Goal: Transaction & Acquisition: Book appointment/travel/reservation

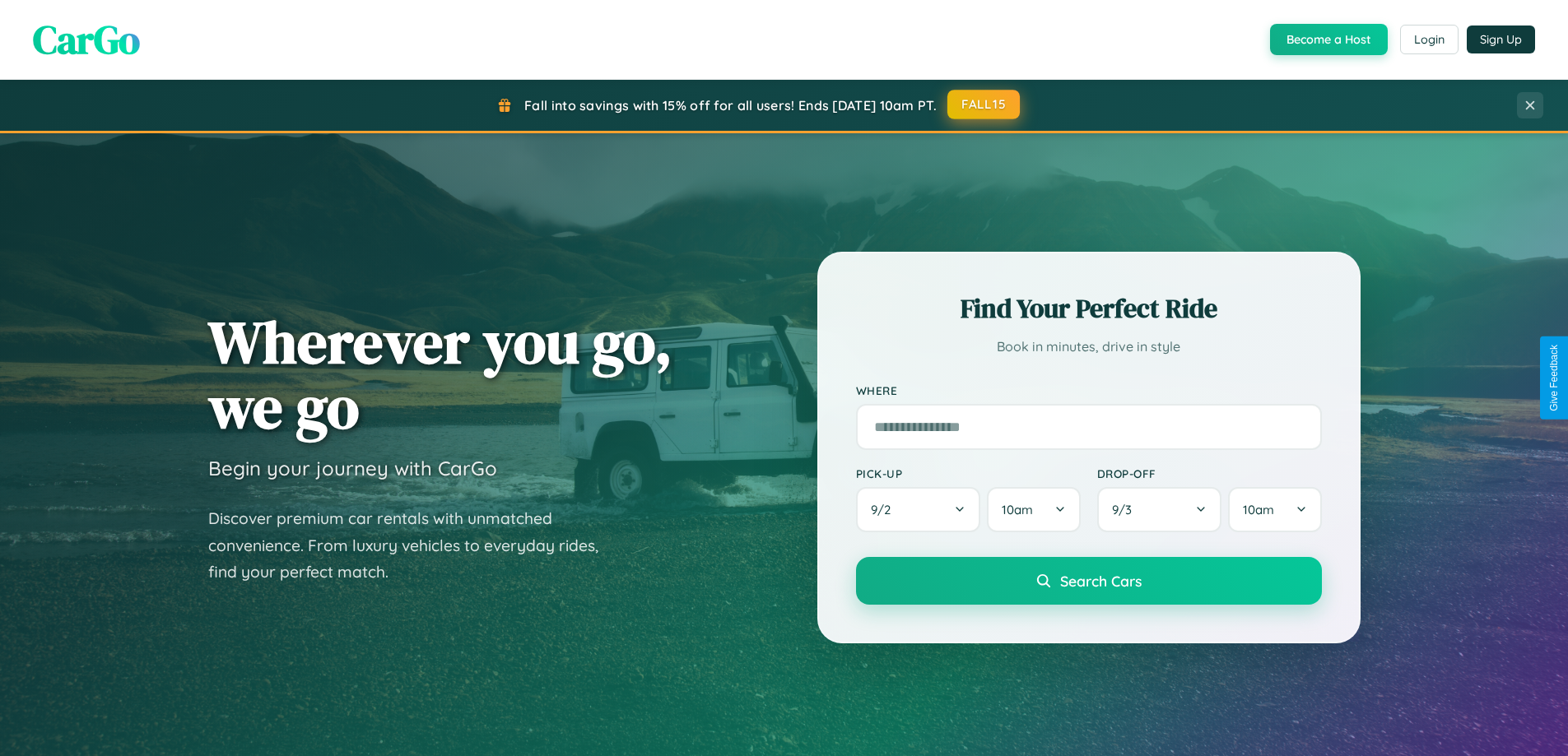
click at [984, 105] on button "FALL15" at bounding box center [983, 105] width 72 height 30
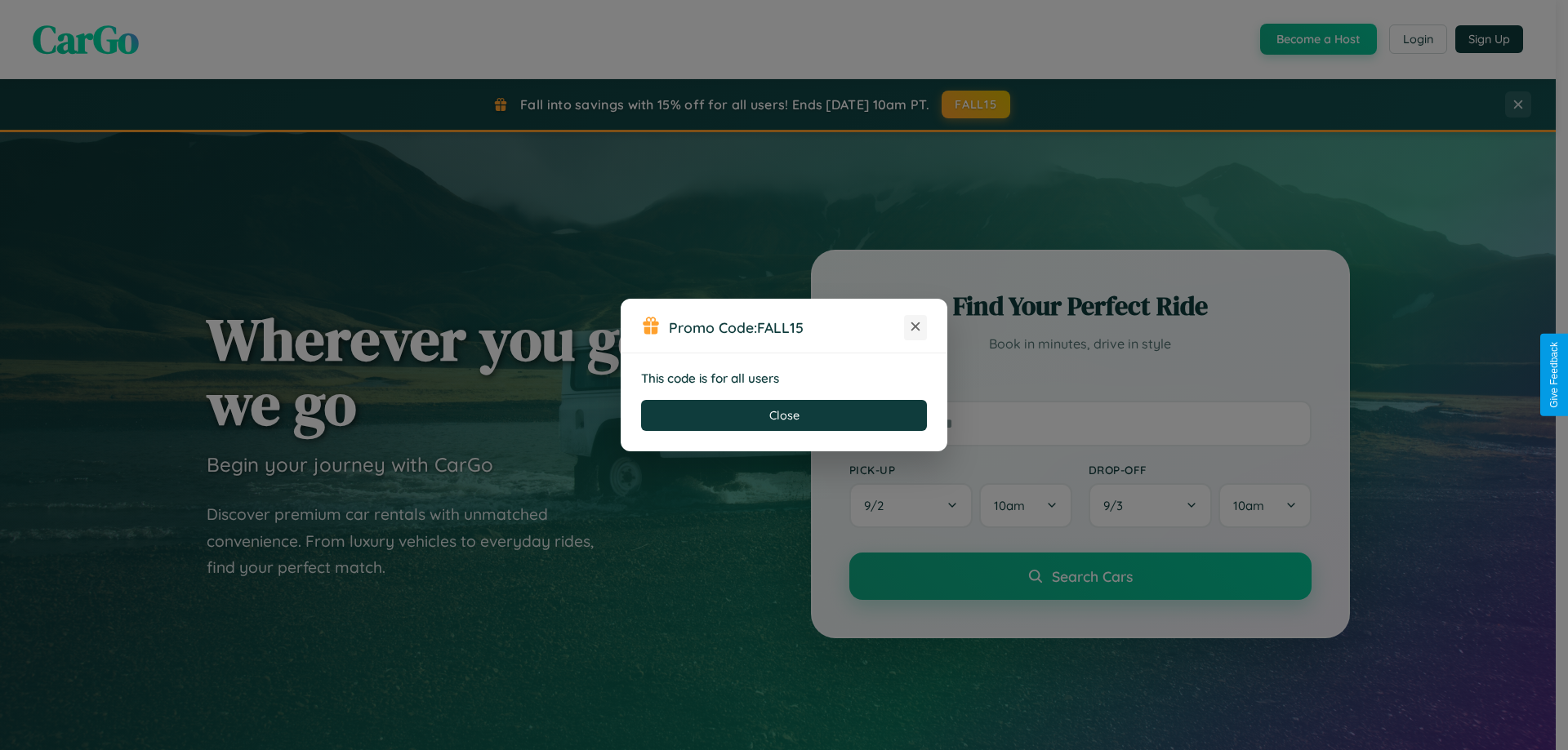
click at [916, 327] on icon at bounding box center [916, 326] width 17 height 17
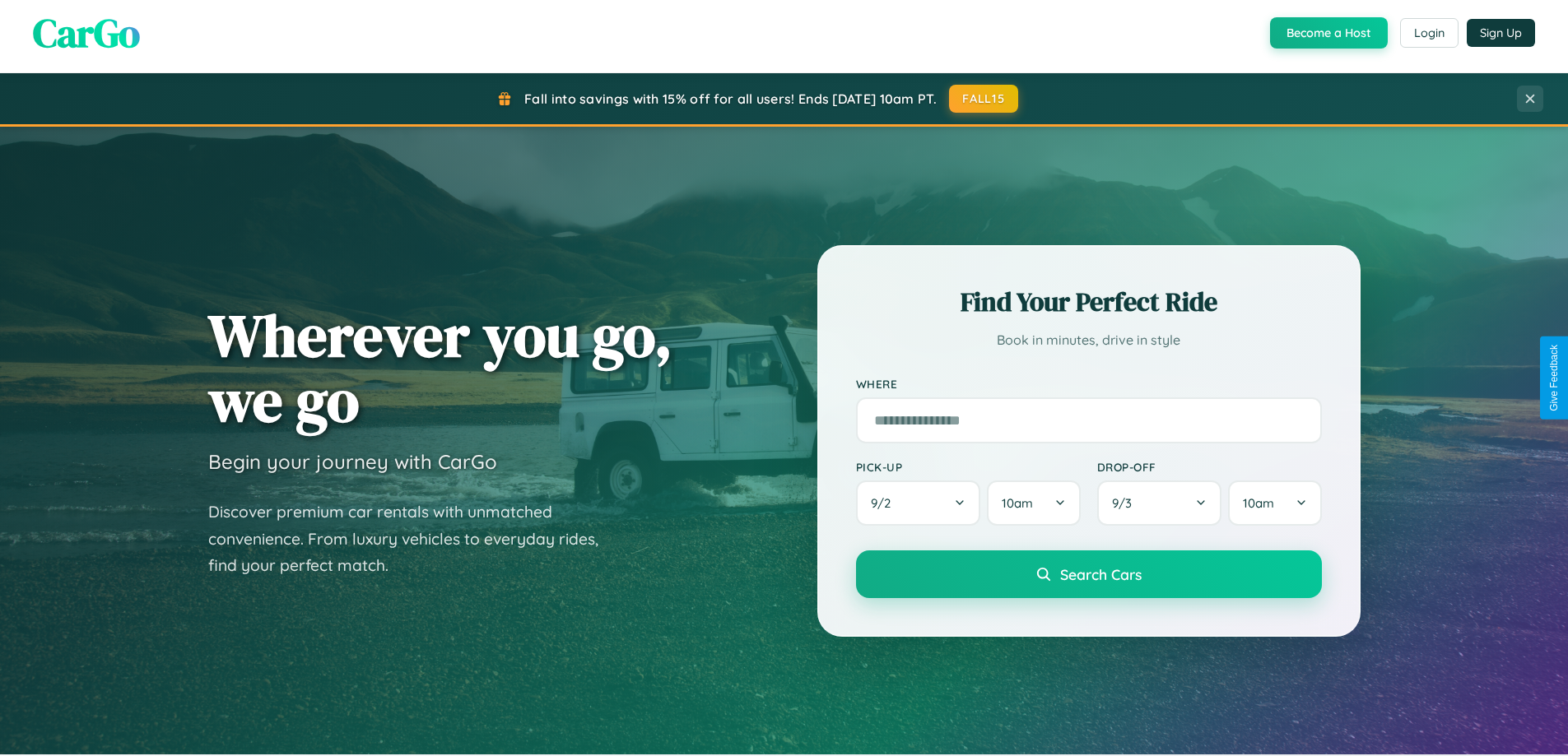
scroll to position [710, 0]
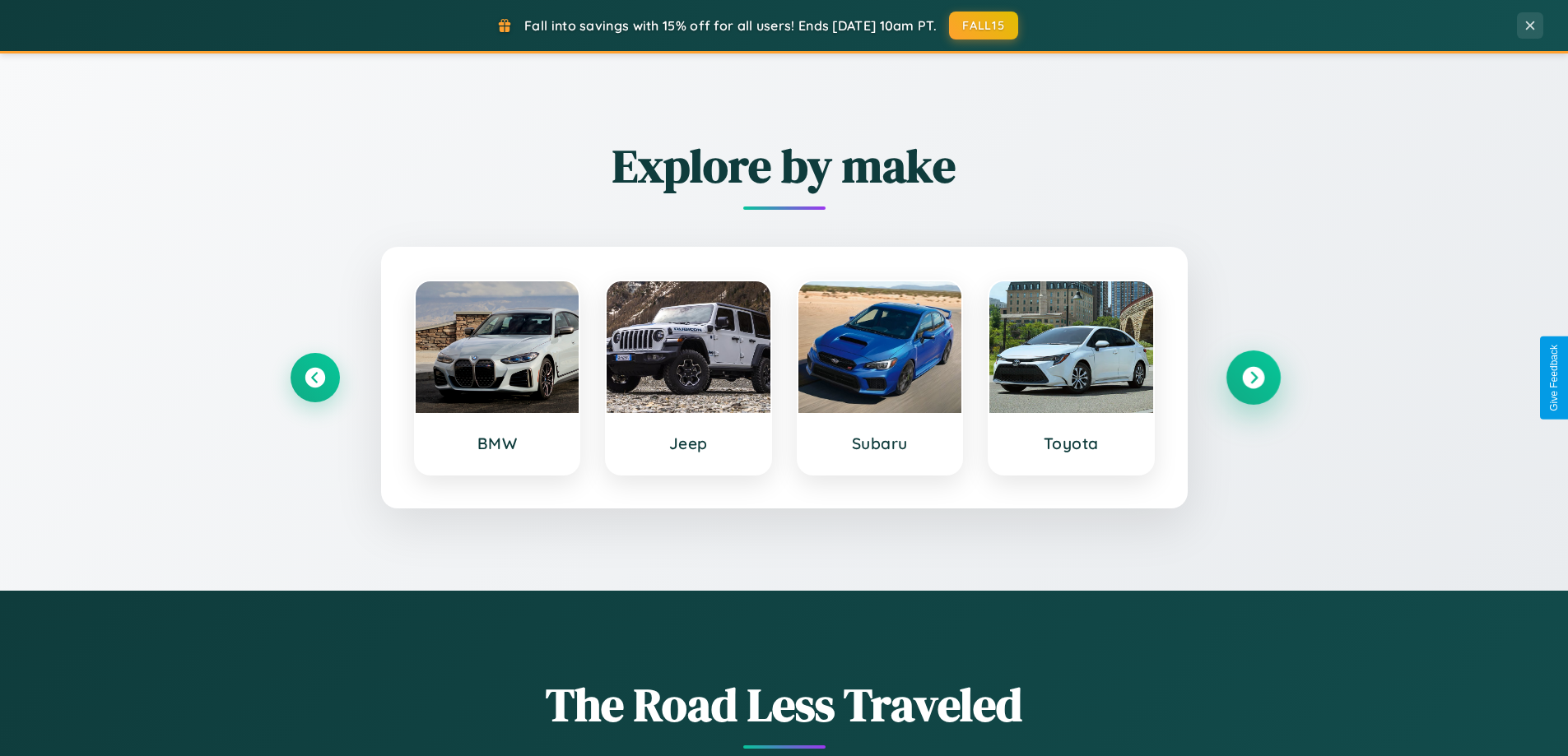
click at [1253, 378] on icon at bounding box center [1253, 378] width 22 height 22
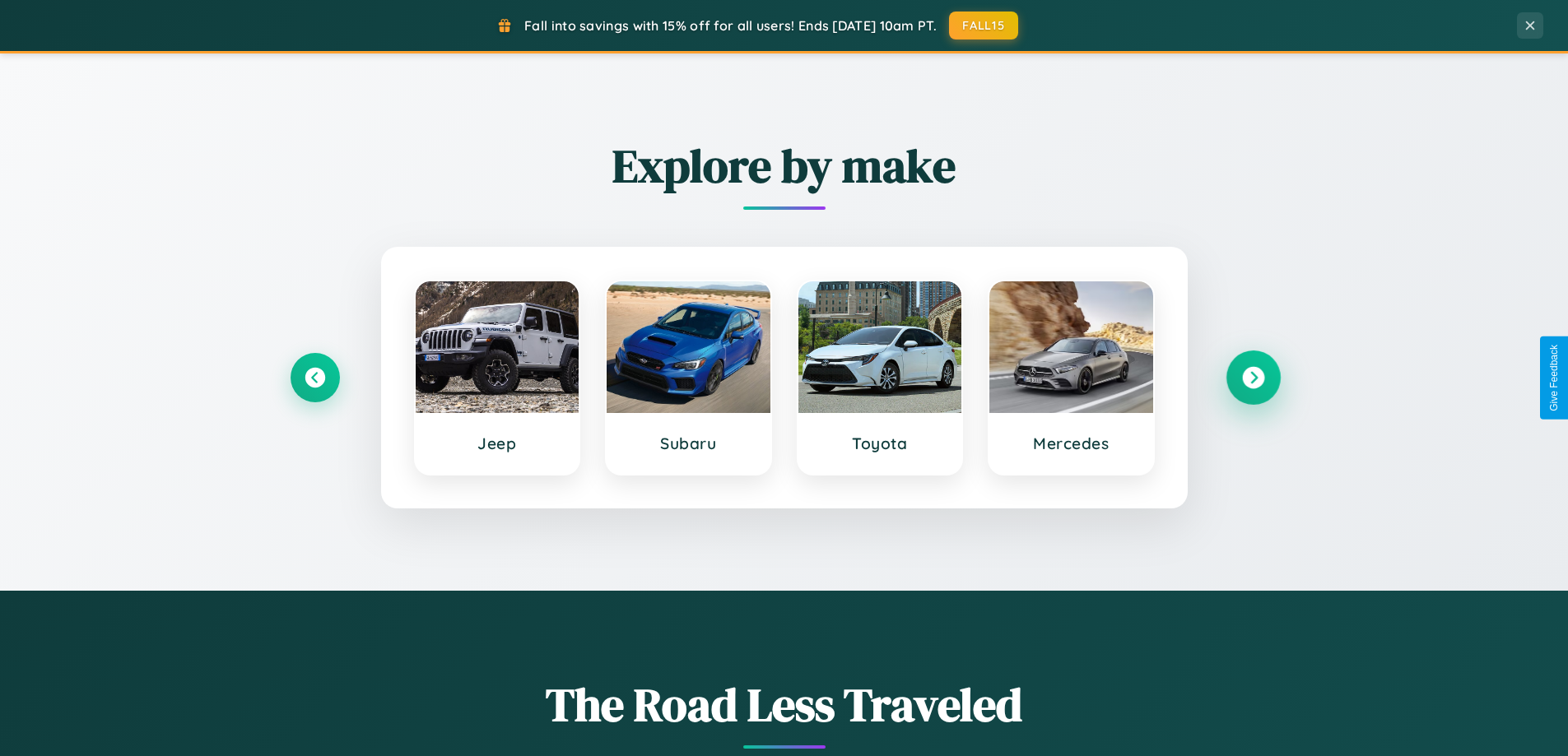
click at [1253, 378] on icon at bounding box center [1253, 378] width 22 height 22
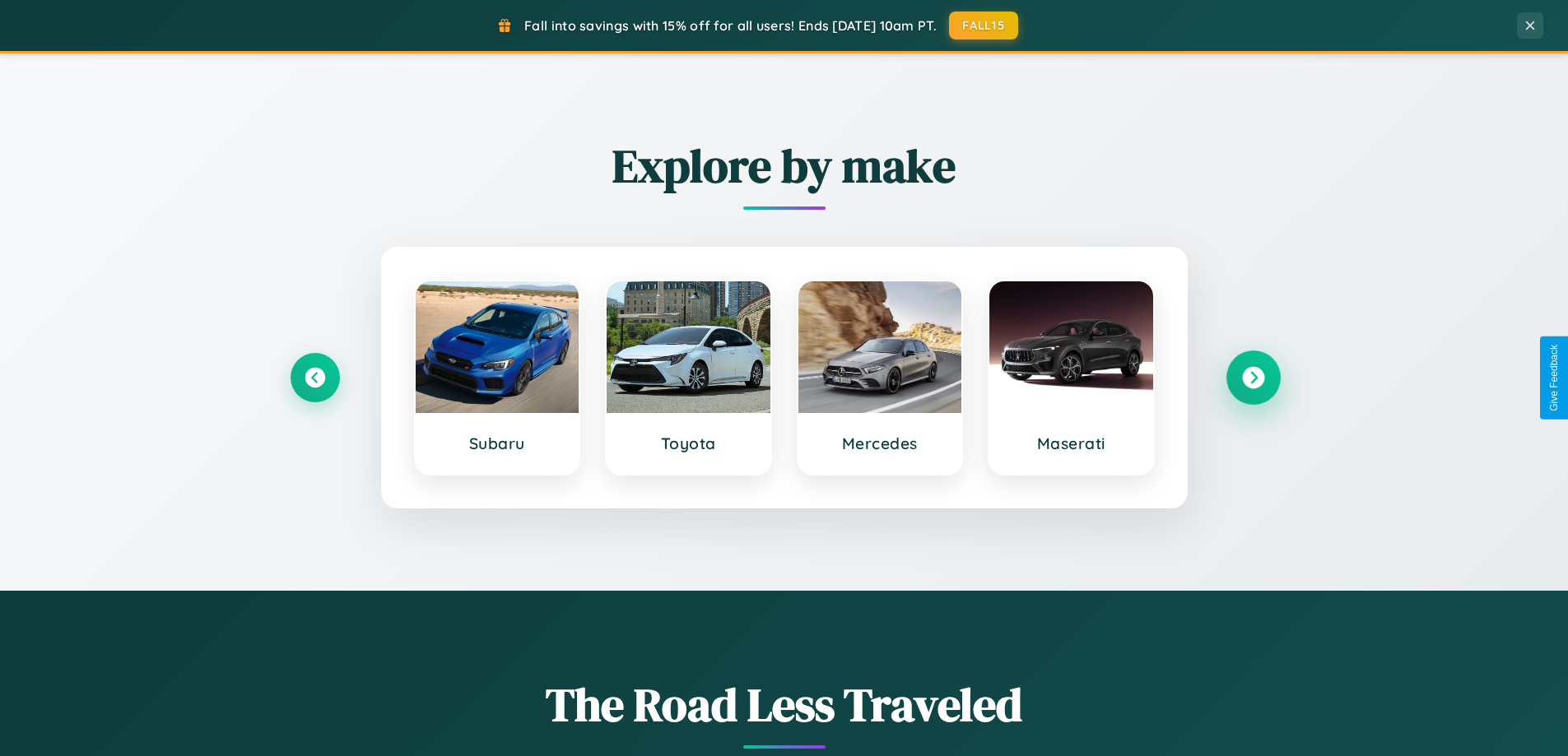
click at [1253, 378] on icon at bounding box center [1253, 378] width 22 height 22
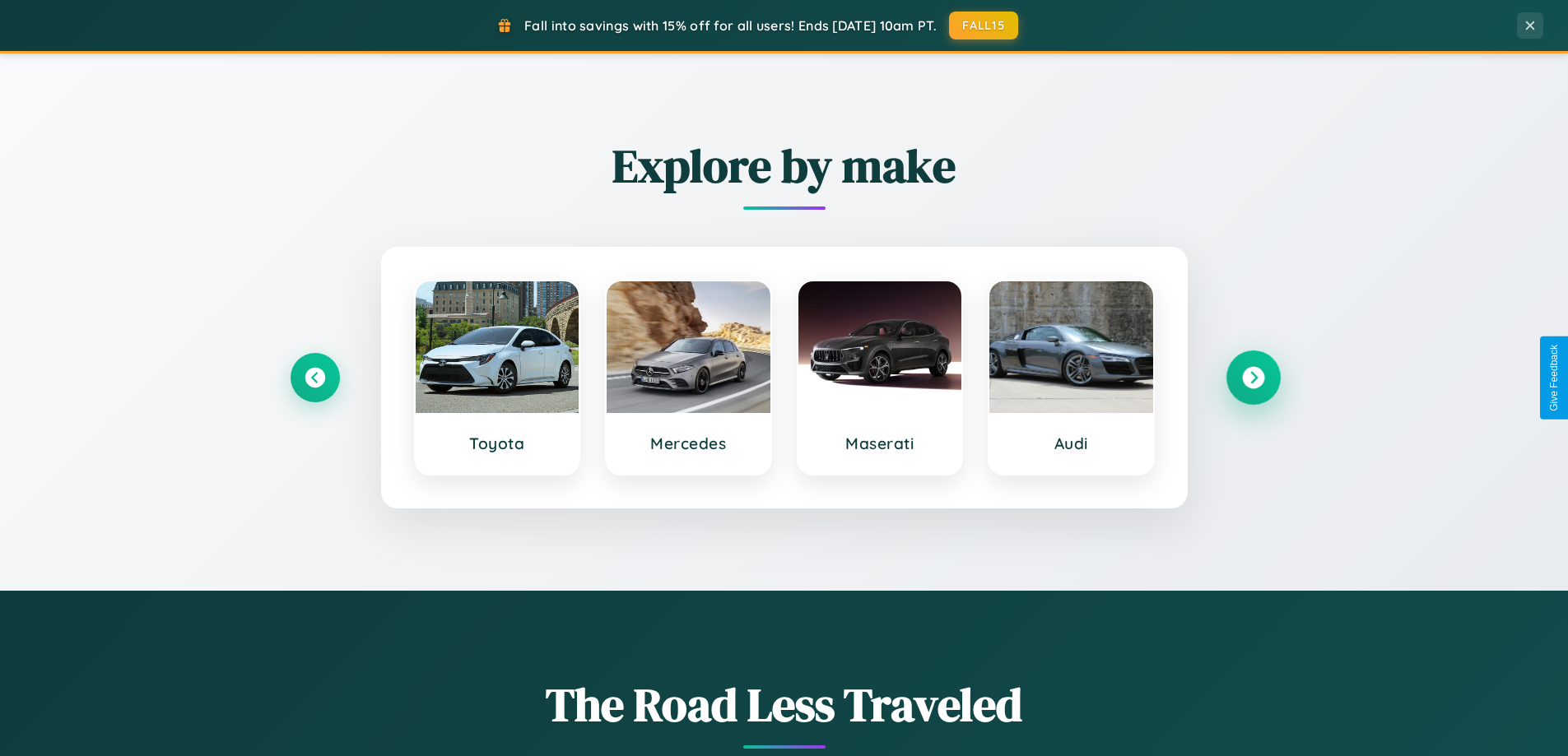
click at [1253, 378] on icon at bounding box center [1253, 378] width 22 height 22
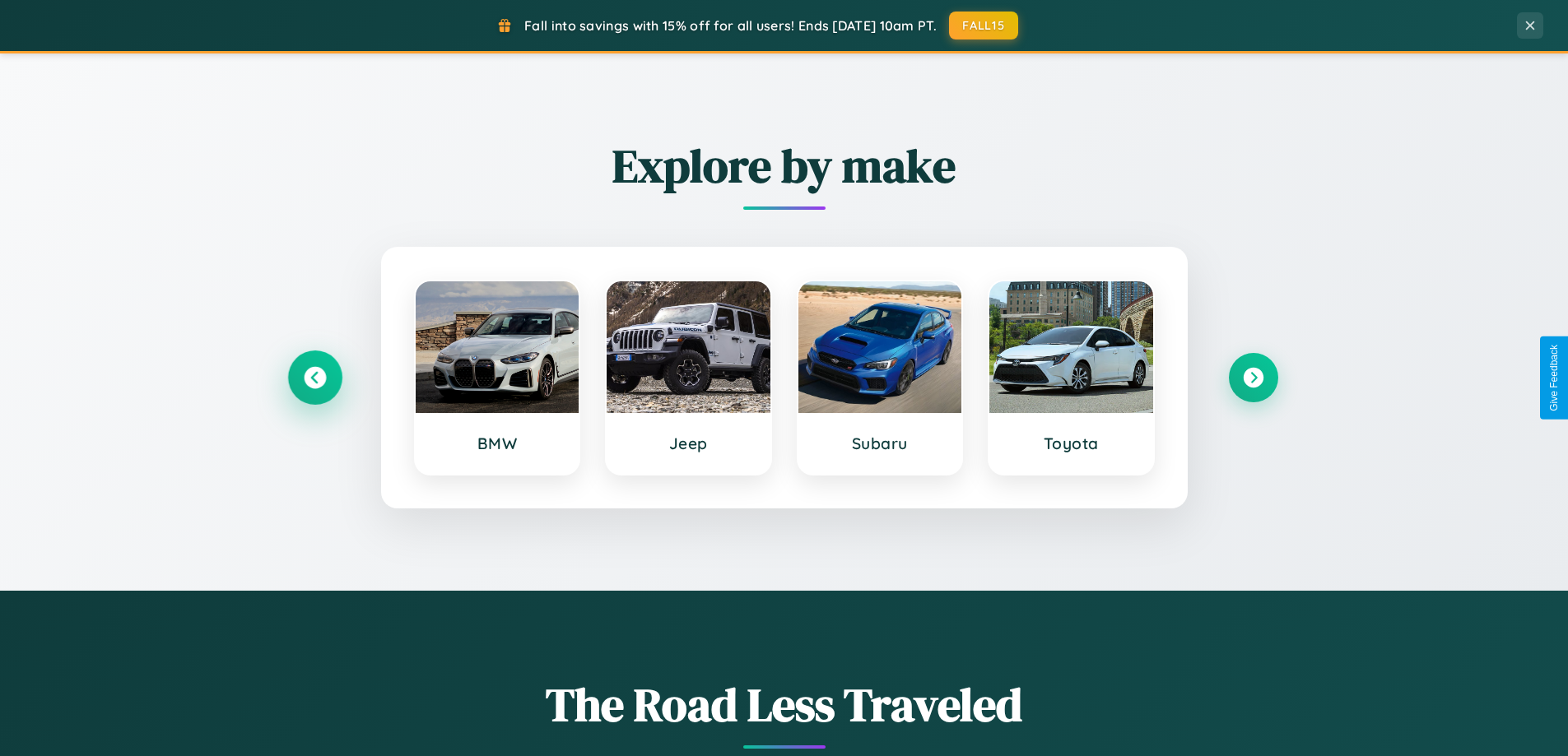
click at [314, 378] on icon at bounding box center [315, 378] width 22 height 22
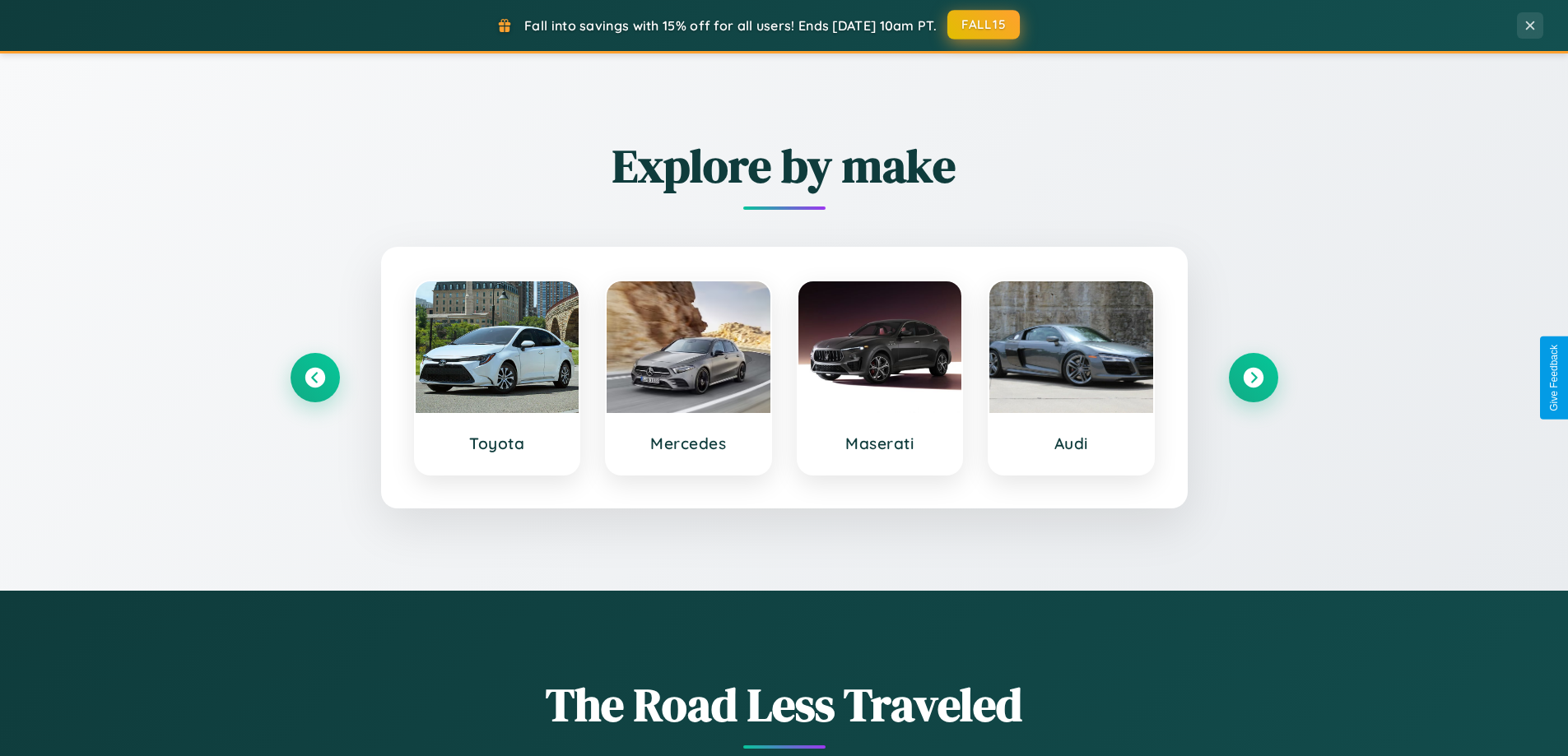
click at [984, 25] on button "FALL15" at bounding box center [983, 25] width 72 height 30
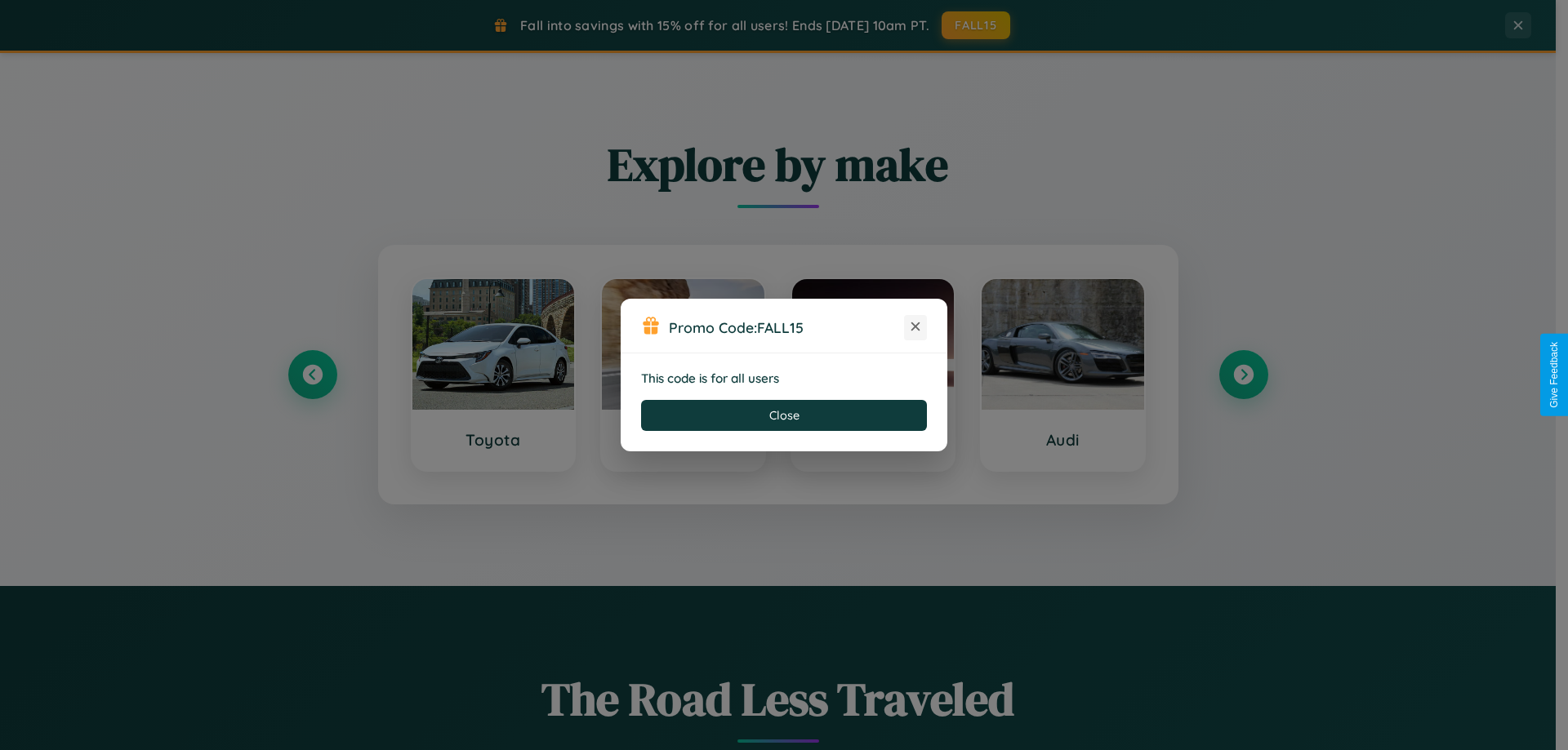
click at [916, 327] on icon at bounding box center [916, 326] width 17 height 17
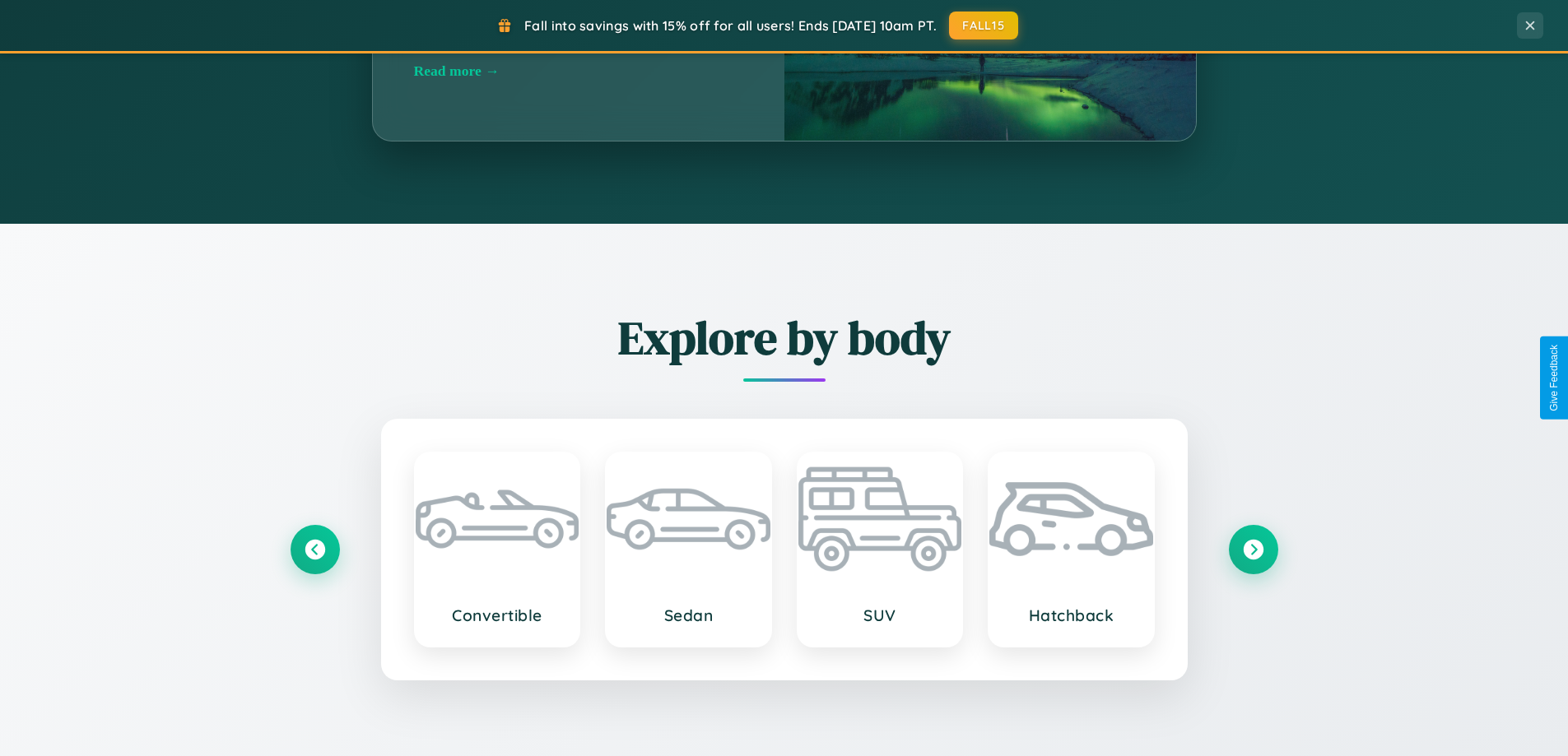
scroll to position [2644, 0]
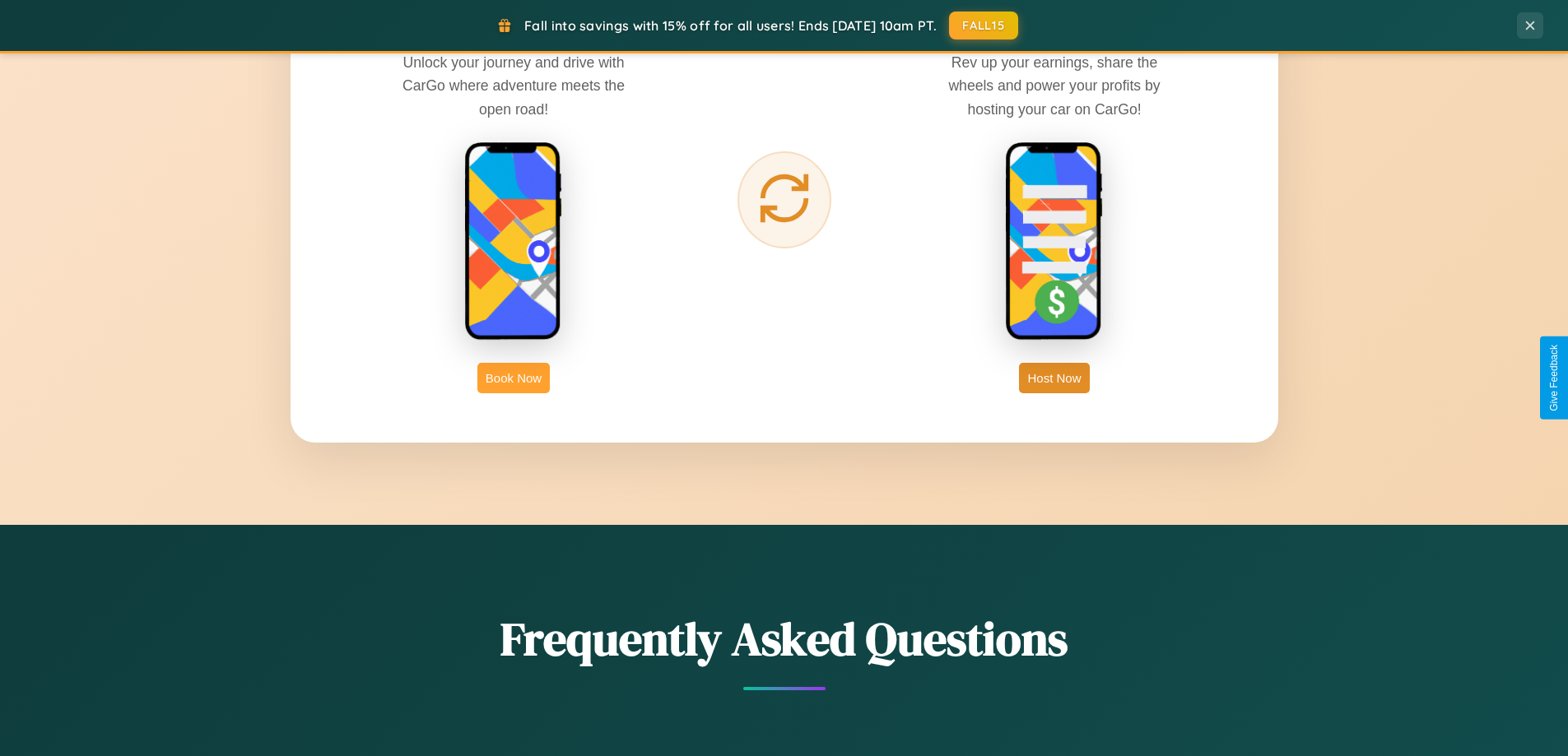
click at [513, 378] on button "Book Now" at bounding box center [513, 378] width 72 height 31
